Goal: Leave review/rating

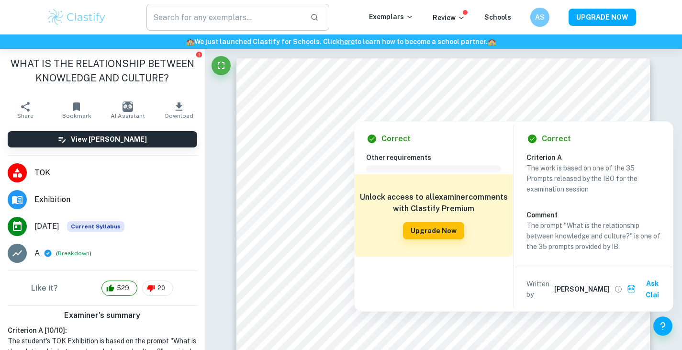
click at [191, 19] on input "text" at bounding box center [225, 17] width 157 height 27
click at [534, 16] on div "AS" at bounding box center [539, 17] width 19 height 19
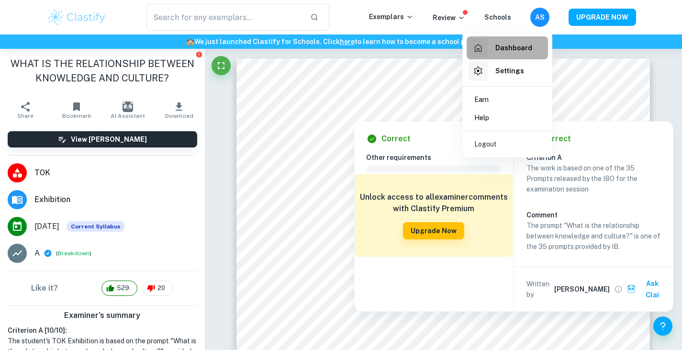
click at [510, 47] on h6 "Dashboard" at bounding box center [514, 48] width 37 height 11
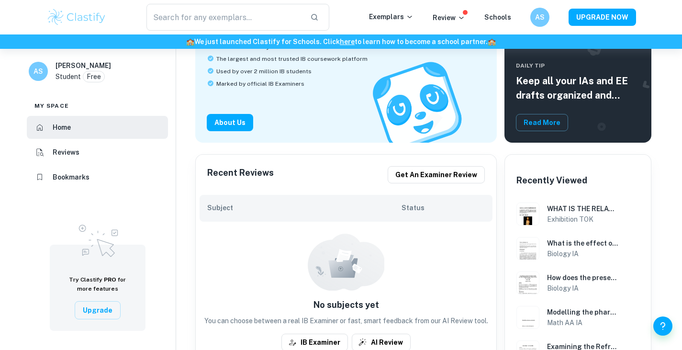
scroll to position [145, 0]
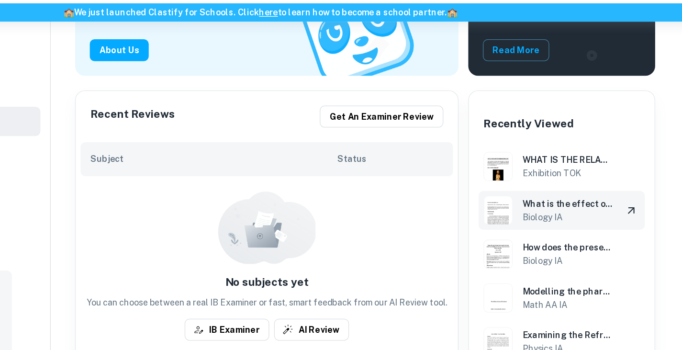
click at [598, 193] on h6 "What is the effect of increasing iron (III) chloride concentration (0 mg/L, 2mg…" at bounding box center [582, 192] width 71 height 11
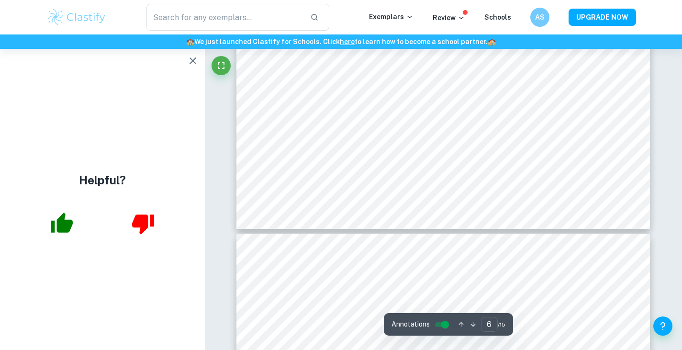
scroll to position [3498, 0]
click at [197, 56] on icon "button" at bounding box center [192, 60] width 11 height 11
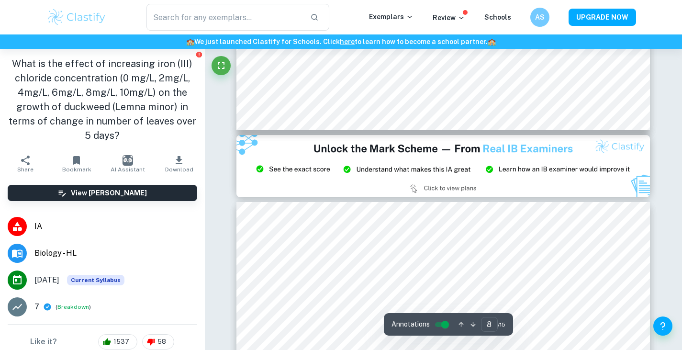
scroll to position [4780, 0]
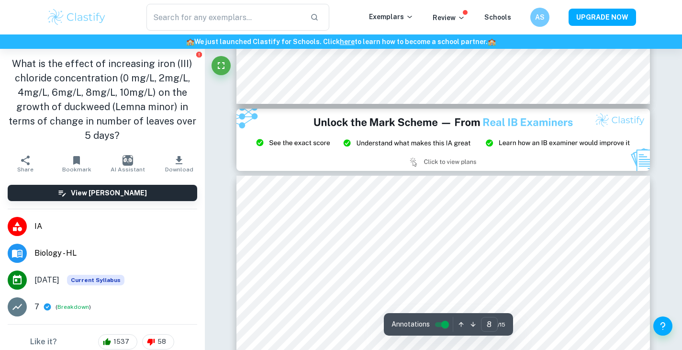
type input "9"
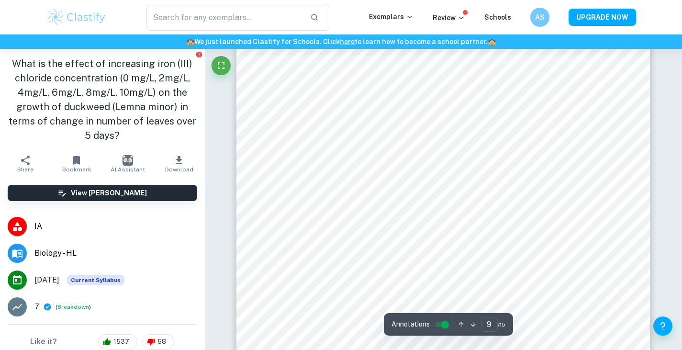
scroll to position [5143, 0]
